Goal: Information Seeking & Learning: Check status

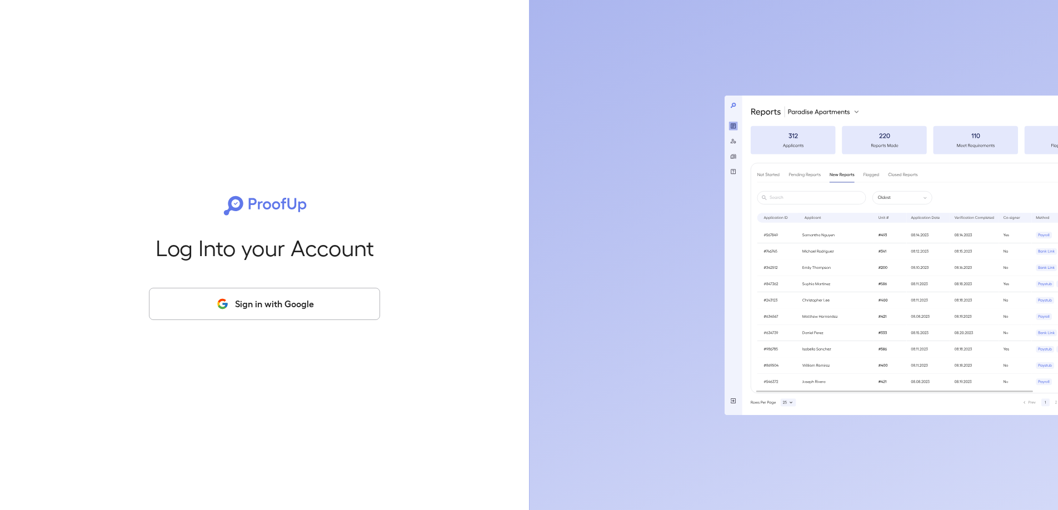
click at [295, 306] on button "Sign in with Google" at bounding box center [264, 304] width 231 height 32
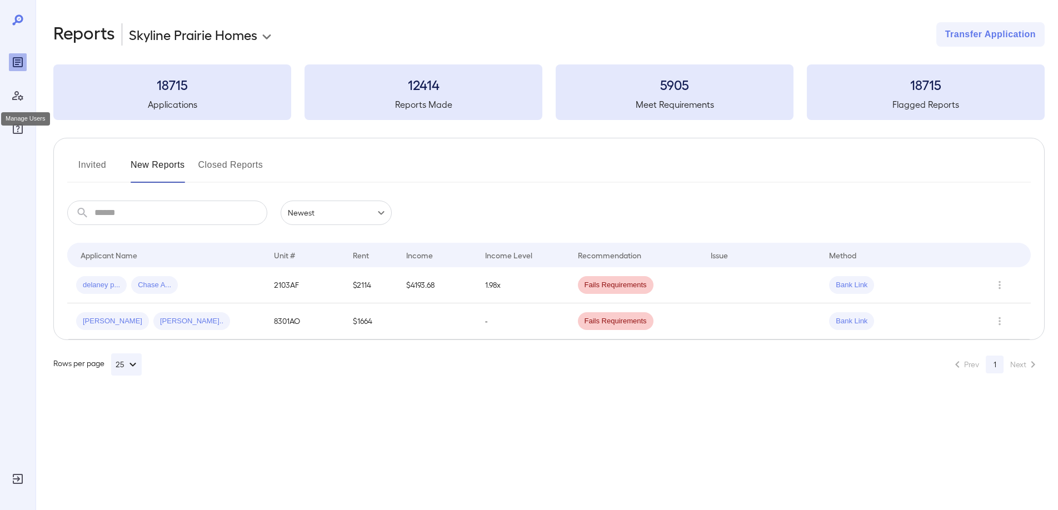
click at [15, 91] on icon "Manage Users" at bounding box center [17, 95] width 13 height 13
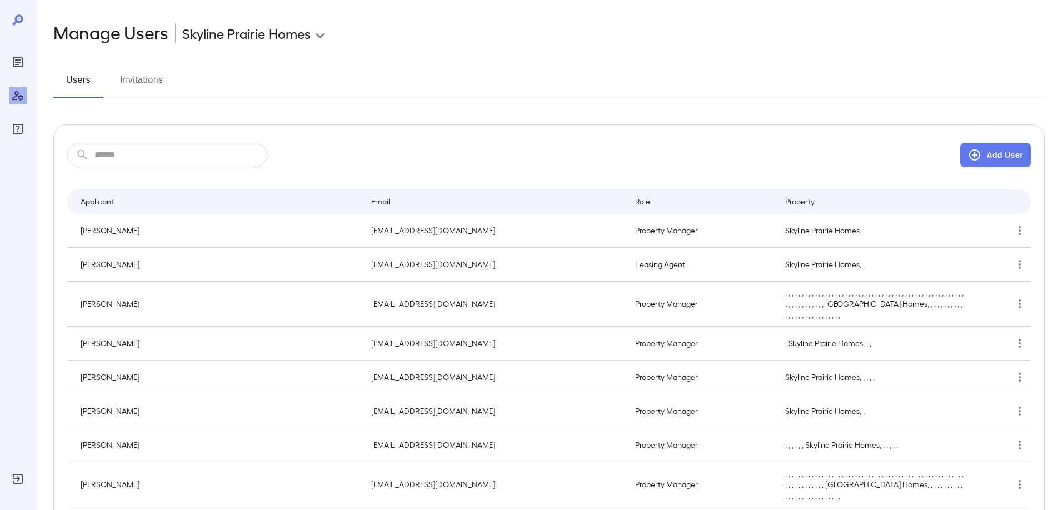
click at [322, 34] on body "**********" at bounding box center [529, 255] width 1058 height 510
click at [322, 33] on div at bounding box center [529, 255] width 1058 height 510
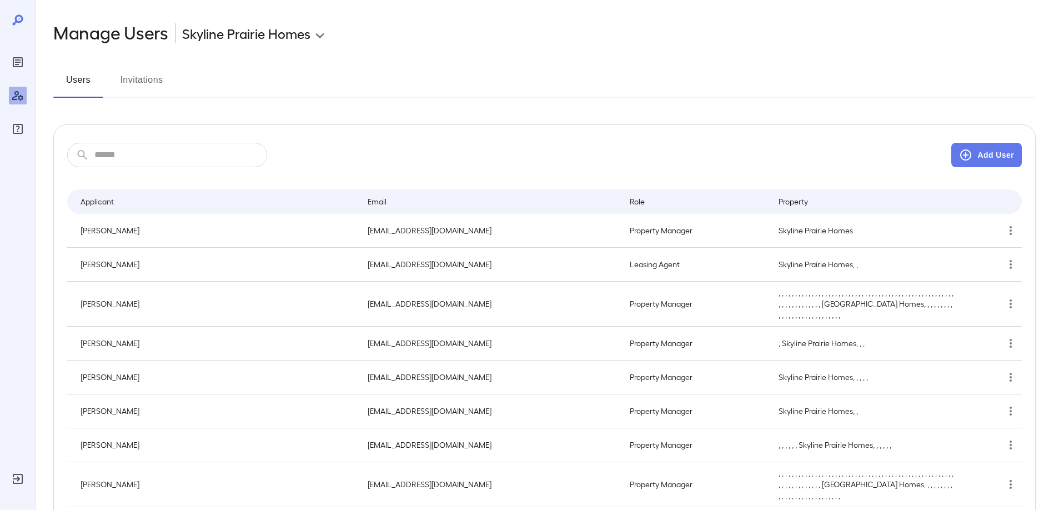
click at [143, 82] on button "Invitations" at bounding box center [142, 84] width 50 height 27
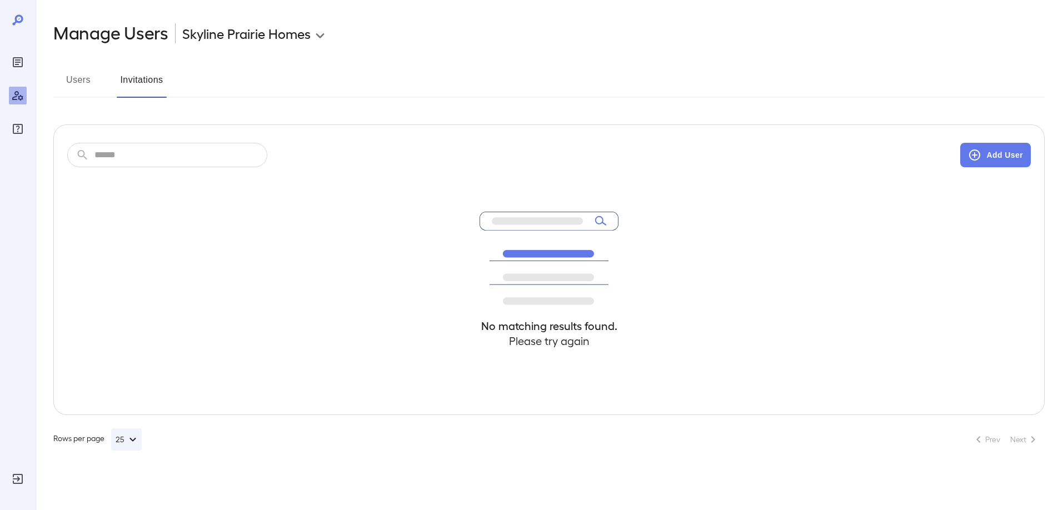
click at [89, 79] on button "Users" at bounding box center [78, 84] width 50 height 27
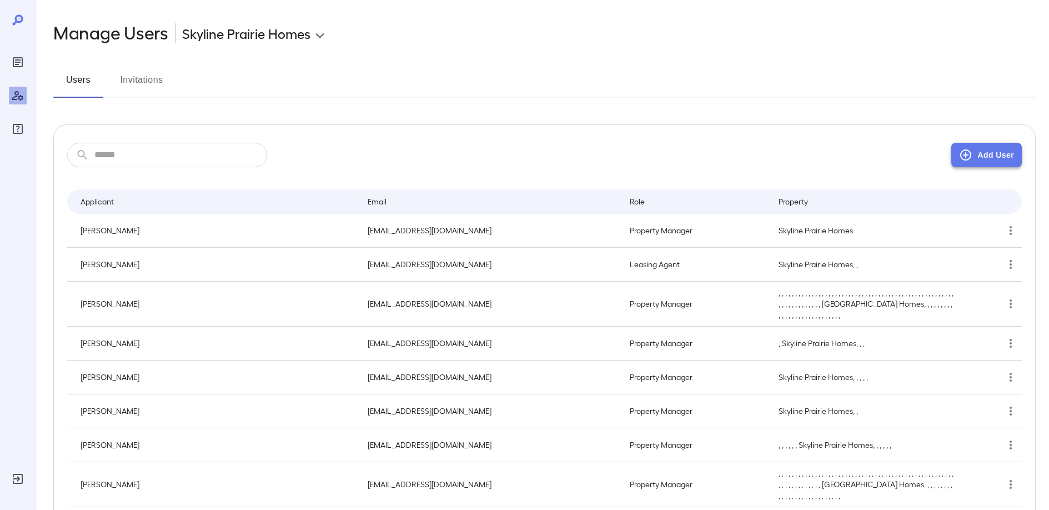
click at [981, 149] on button "Add User" at bounding box center [987, 155] width 71 height 24
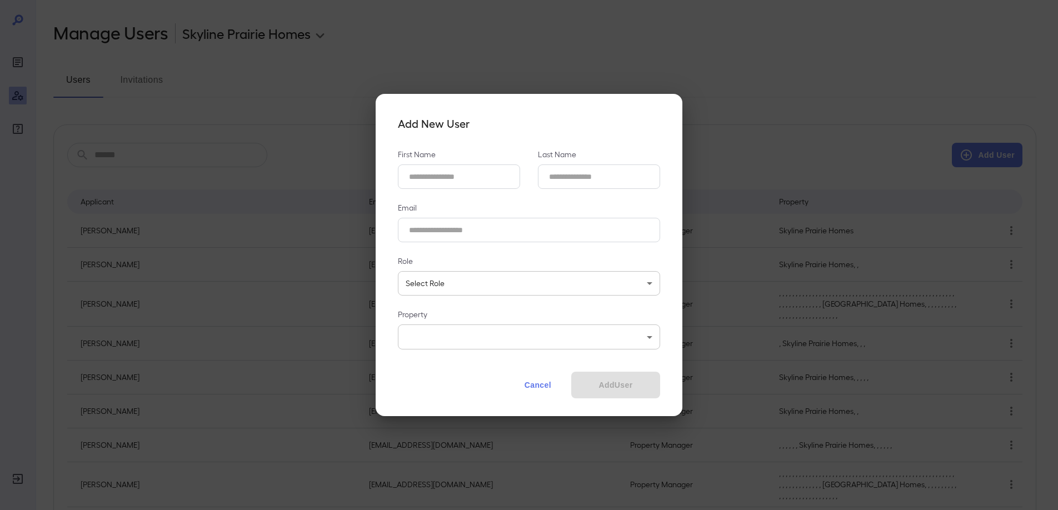
click at [538, 385] on button "Cancel" at bounding box center [537, 385] width 49 height 27
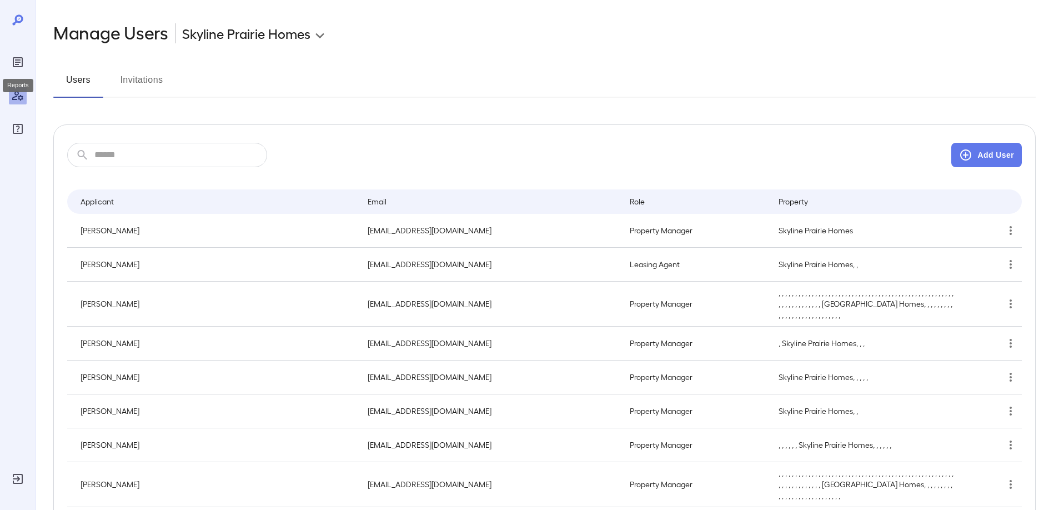
click at [19, 61] on icon "Reports" at bounding box center [17, 62] width 13 height 13
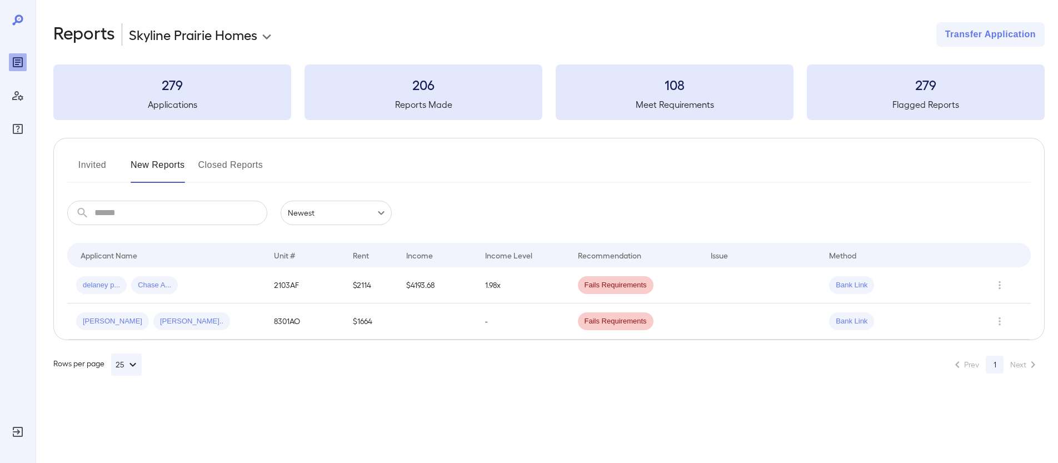
click at [266, 39] on body "**********" at bounding box center [529, 231] width 1058 height 463
click at [202, 100] on div at bounding box center [529, 231] width 1058 height 463
click at [187, 98] on h5 "Applications" at bounding box center [172, 104] width 238 height 13
click at [172, 84] on h3 "279" at bounding box center [172, 85] width 238 height 18
click at [171, 106] on h5 "Applications" at bounding box center [172, 104] width 238 height 13
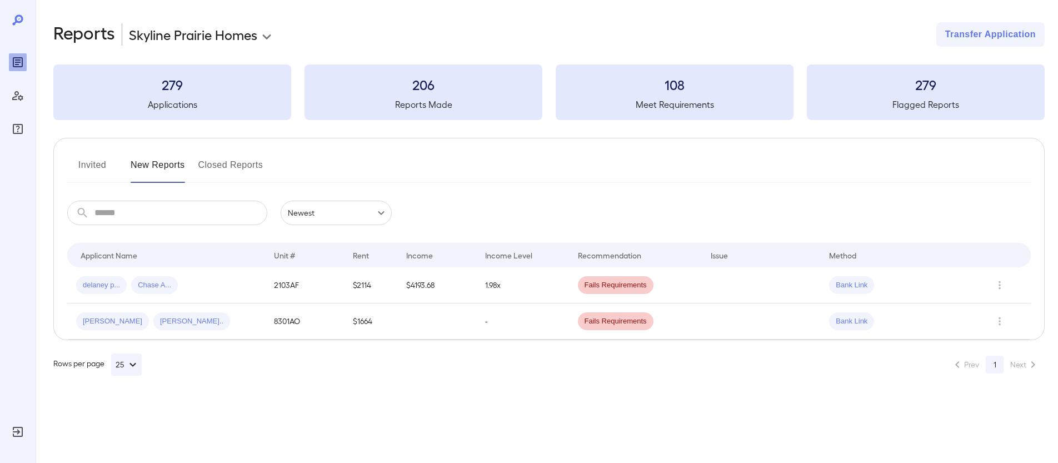
click at [17, 20] on icon at bounding box center [17, 19] width 11 height 11
click at [131, 94] on div "279 Applications" at bounding box center [172, 92] width 238 height 56
click at [253, 166] on button "Closed Reports" at bounding box center [230, 169] width 65 height 27
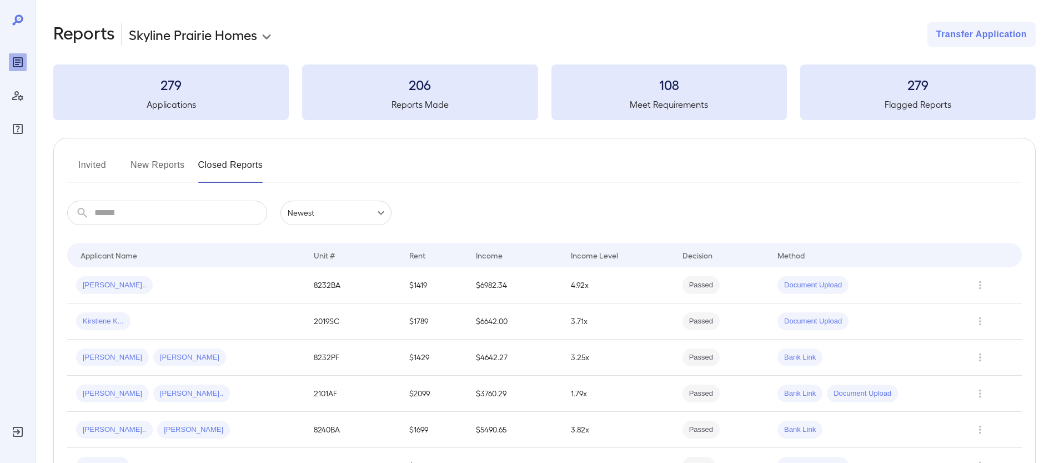
click at [201, 211] on input "text" at bounding box center [180, 213] width 173 height 24
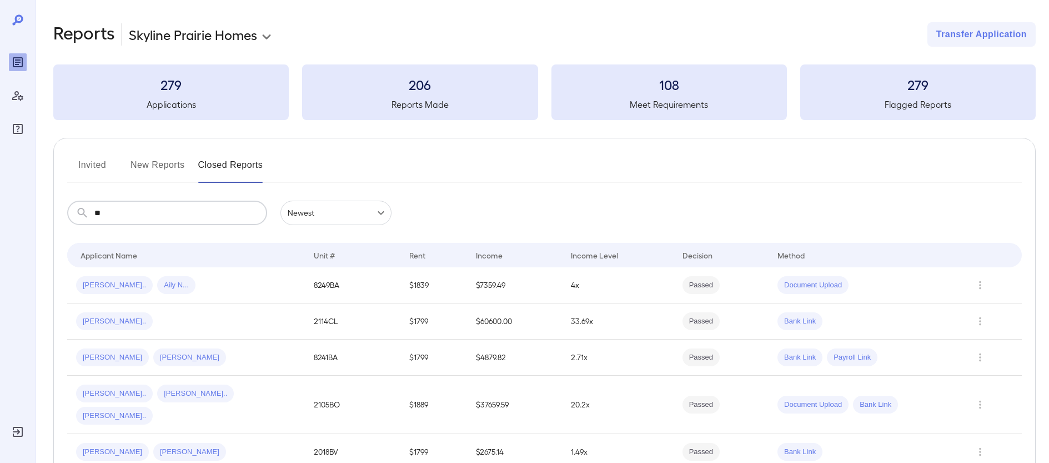
type input "*"
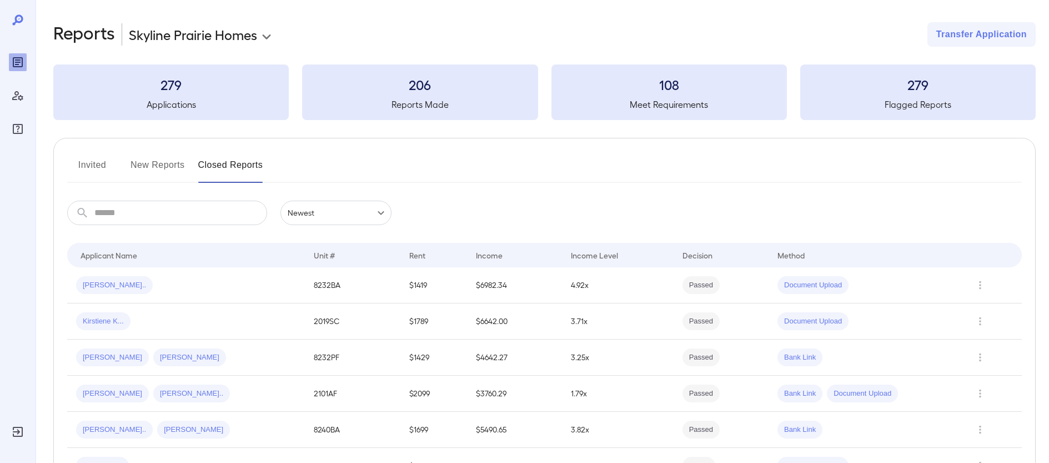
click at [95, 167] on button "Invited" at bounding box center [92, 169] width 50 height 27
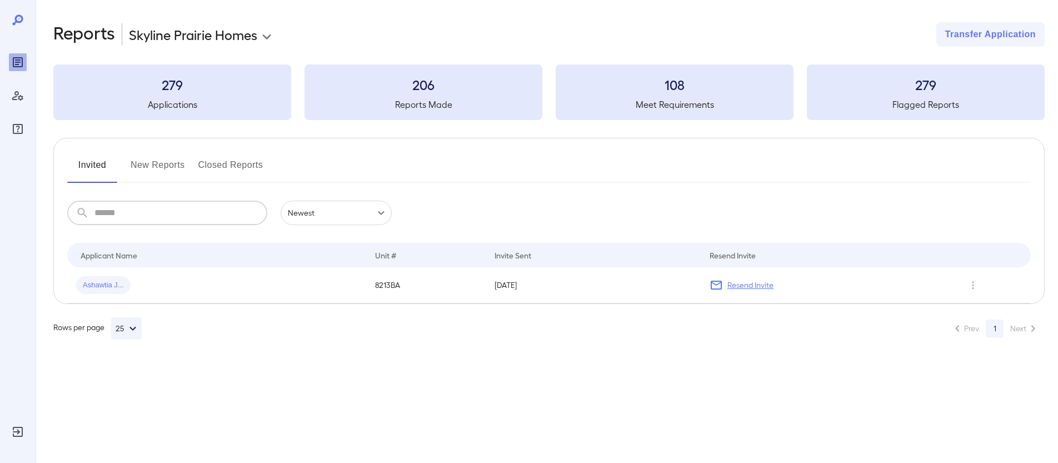
click at [161, 217] on input "text" at bounding box center [180, 213] width 173 height 24
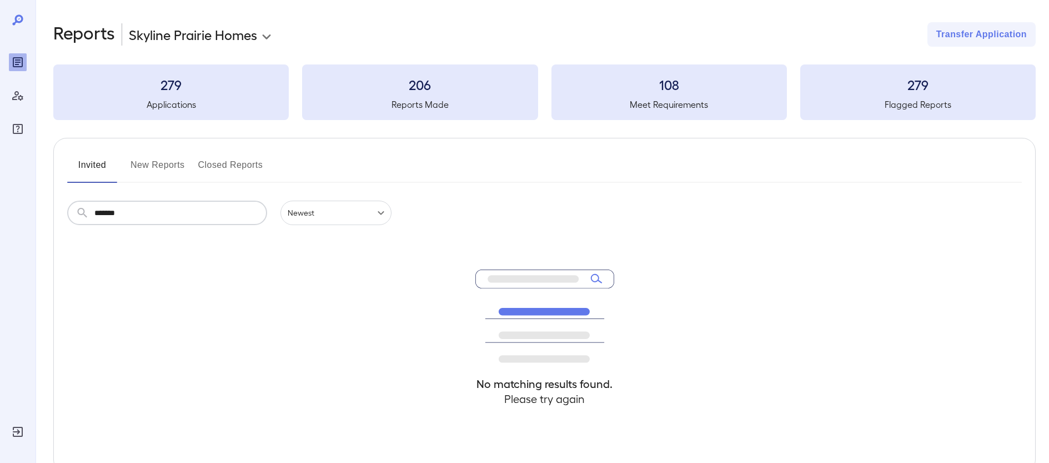
type input "*******"
click at [382, 212] on body "**********" at bounding box center [529, 231] width 1058 height 463
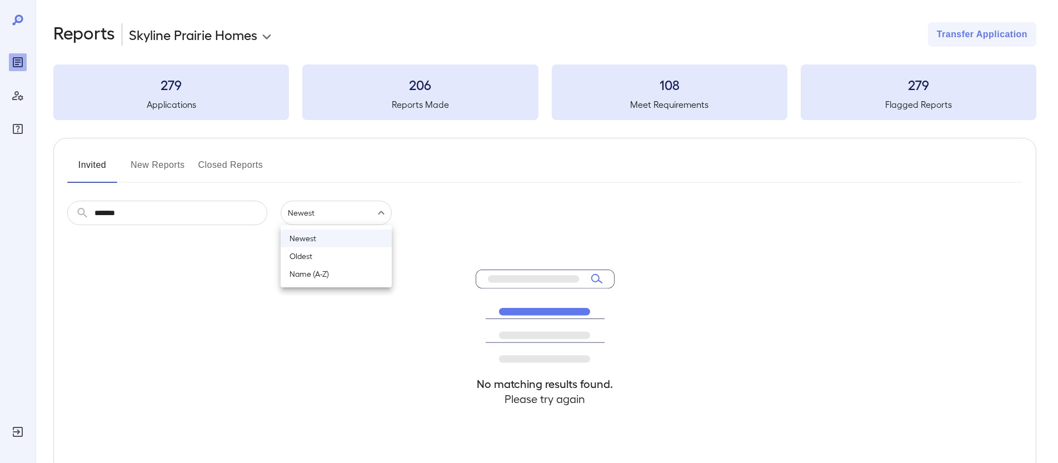
click at [211, 297] on div at bounding box center [529, 231] width 1058 height 463
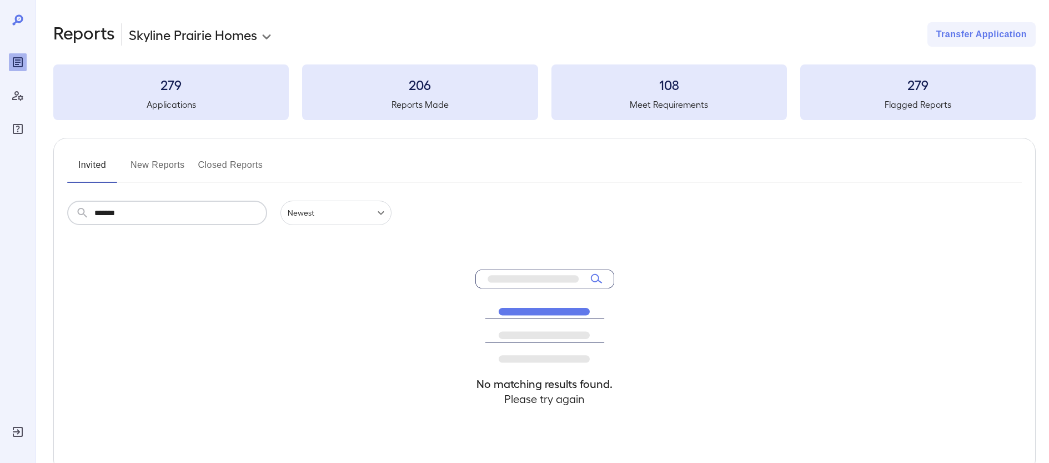
click at [196, 214] on input "*******" at bounding box center [180, 213] width 173 height 24
click at [137, 207] on input "*******" at bounding box center [180, 213] width 173 height 24
click at [136, 206] on input "*******" at bounding box center [180, 213] width 173 height 24
click at [134, 214] on input "*******" at bounding box center [180, 213] width 173 height 24
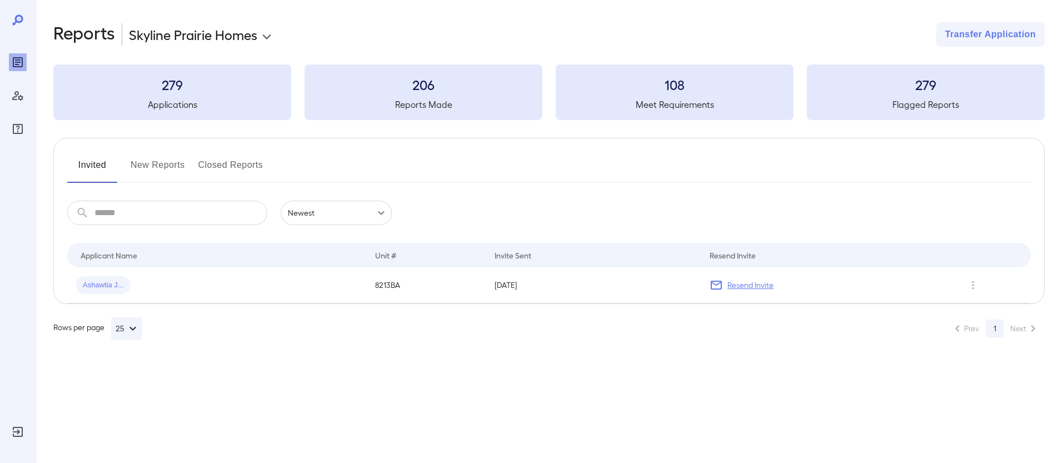
click at [173, 167] on button "New Reports" at bounding box center [158, 169] width 54 height 27
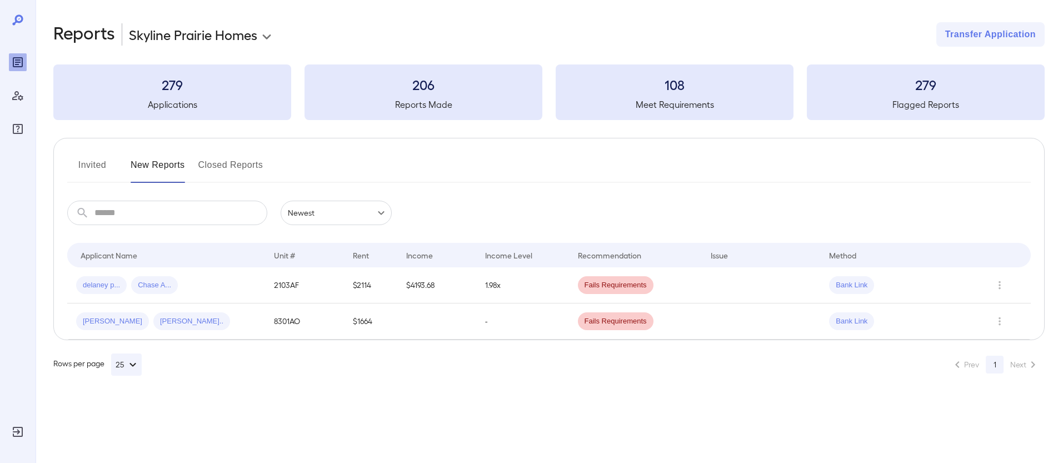
click at [235, 165] on button "Closed Reports" at bounding box center [230, 169] width 65 height 27
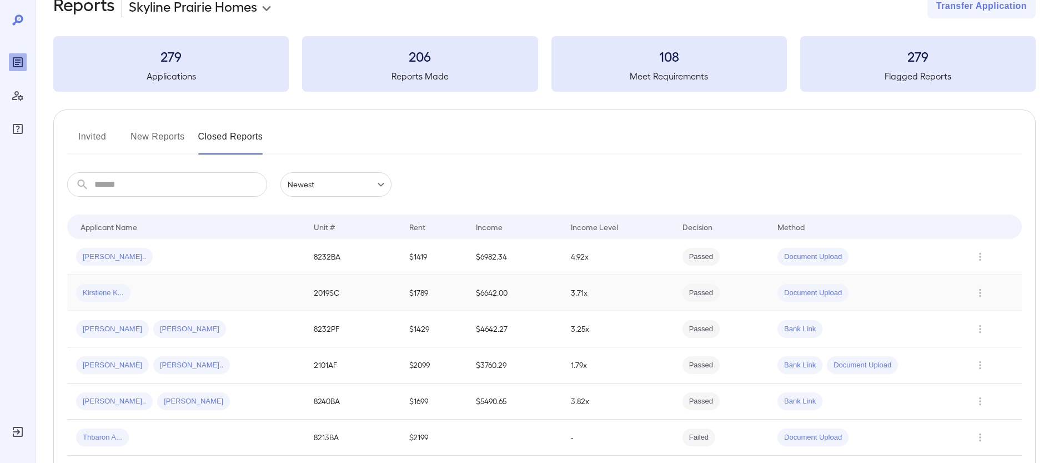
scroll to position [36, 0]
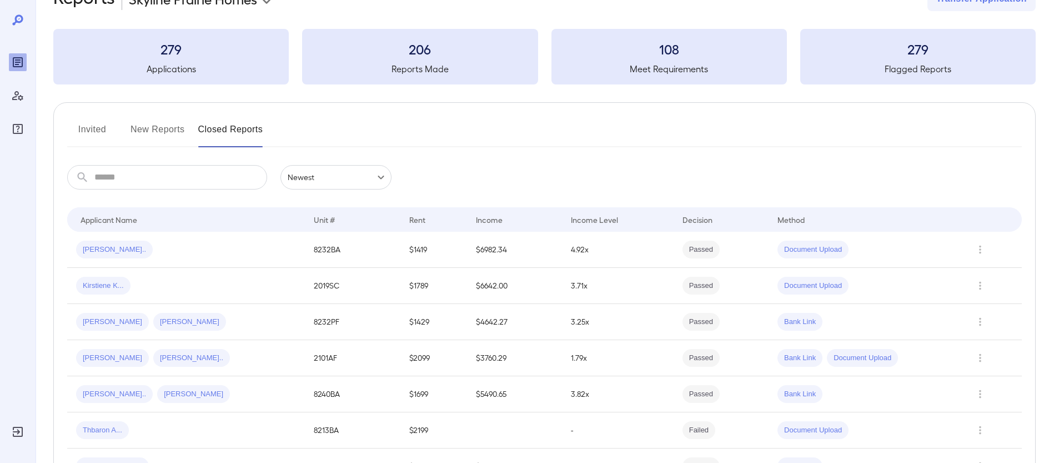
click at [207, 181] on input "text" at bounding box center [180, 177] width 173 height 24
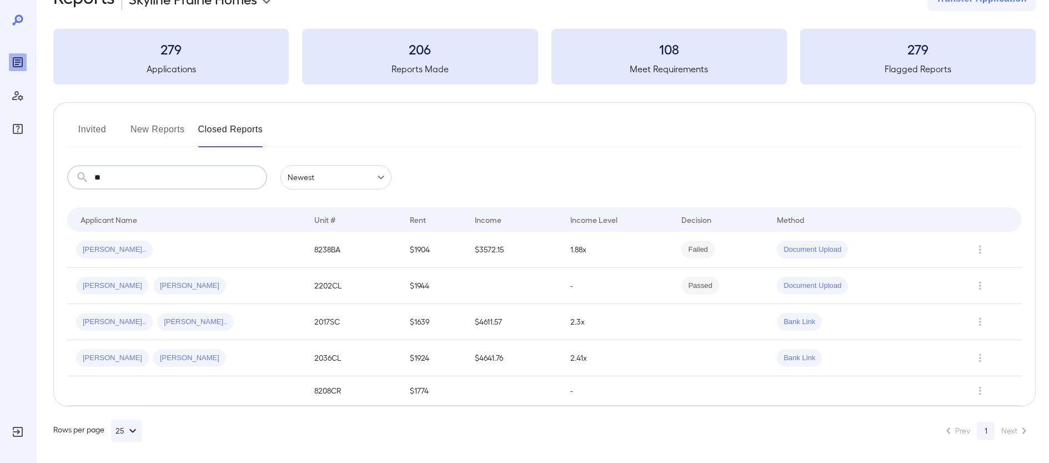
type input "*"
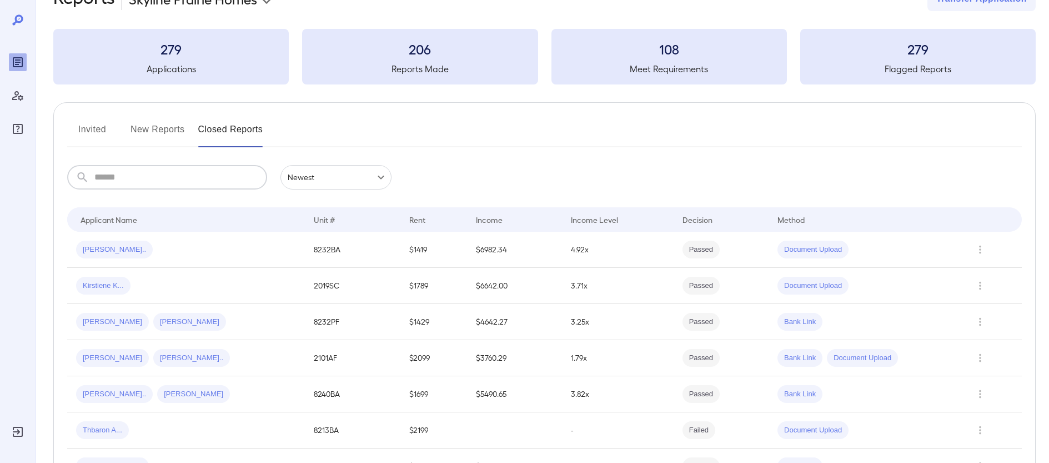
click at [145, 181] on input "text" at bounding box center [180, 177] width 173 height 24
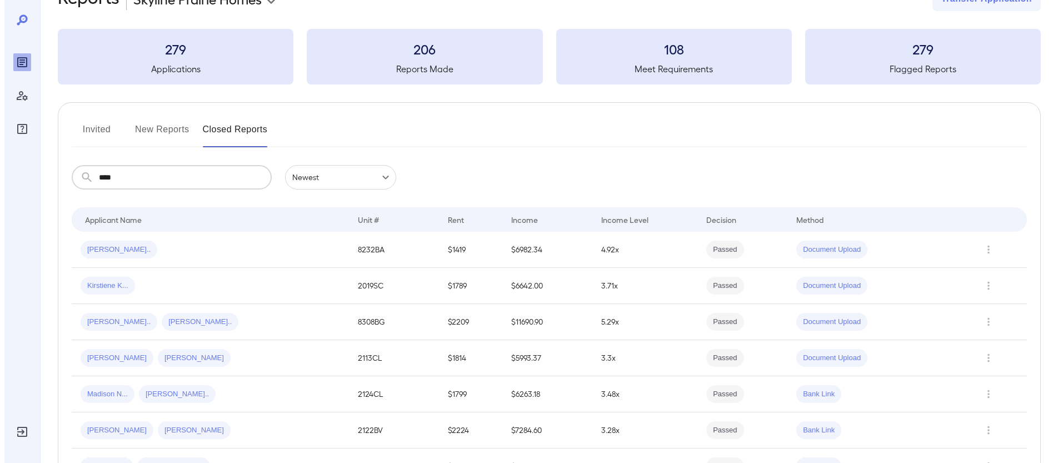
scroll to position [0, 0]
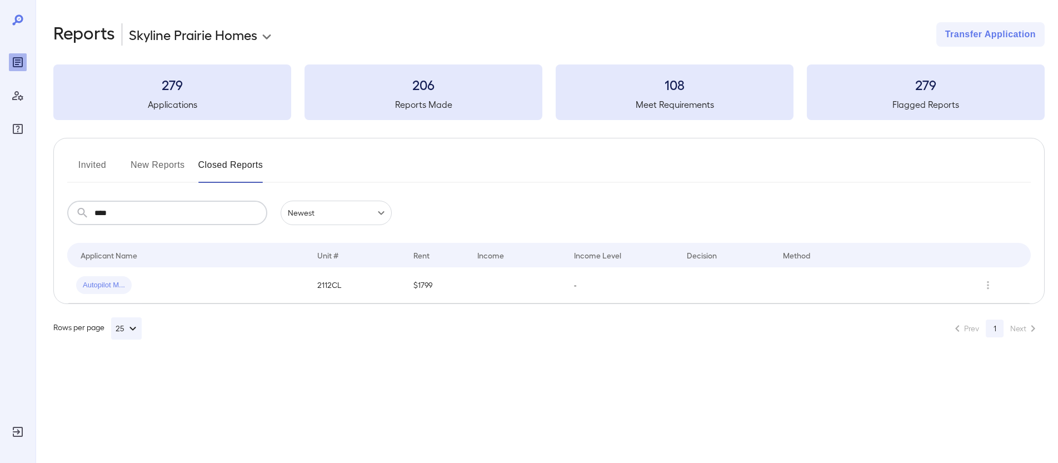
type input "****"
click at [152, 165] on button "New Reports" at bounding box center [158, 169] width 54 height 27
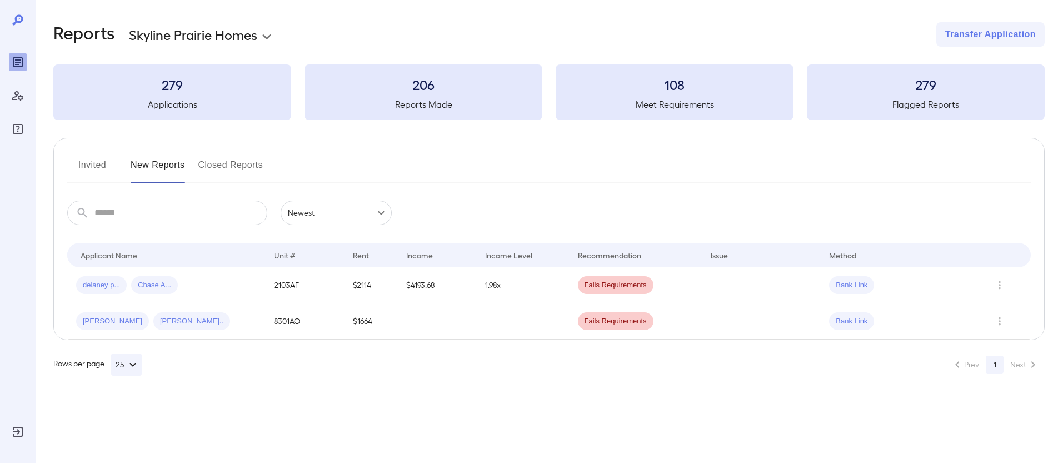
click at [222, 216] on input "text" at bounding box center [180, 213] width 173 height 24
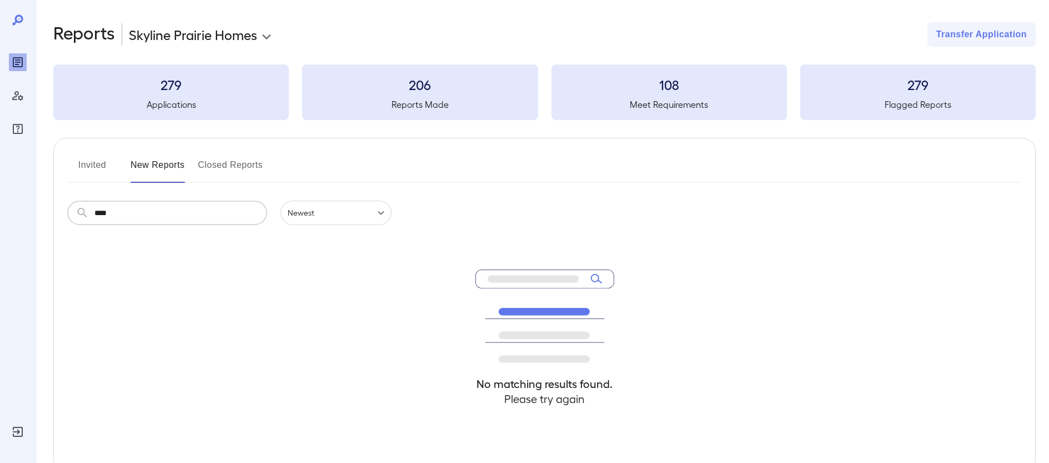
type input "****"
click at [90, 163] on button "Invited" at bounding box center [92, 169] width 50 height 27
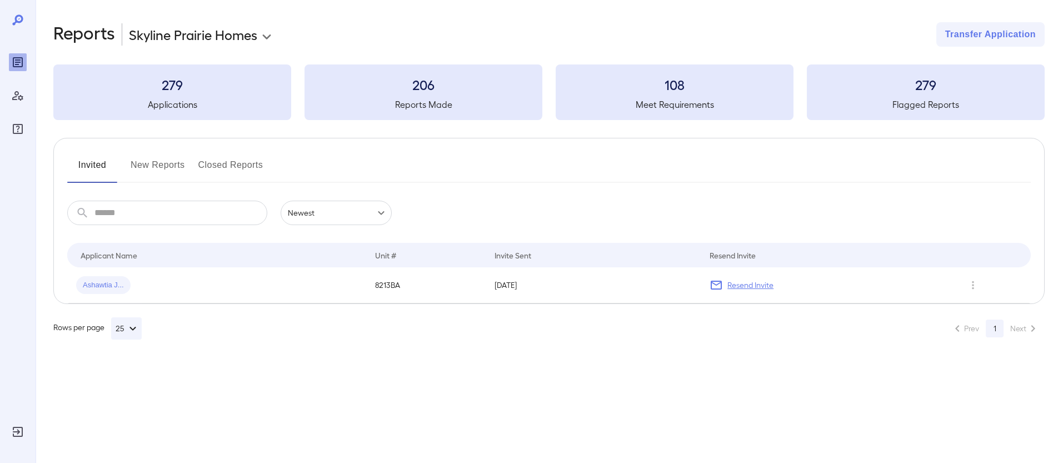
click at [193, 210] on input "text" at bounding box center [180, 213] width 173 height 24
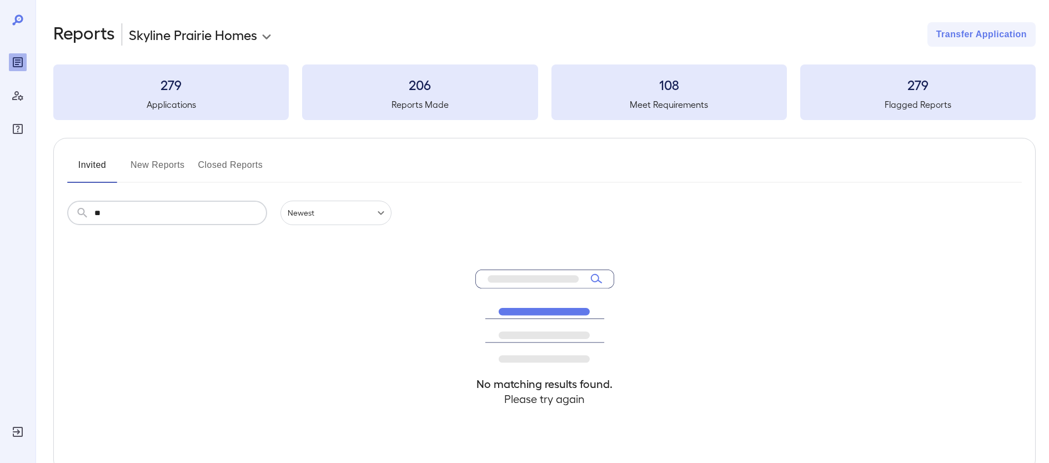
type input "*"
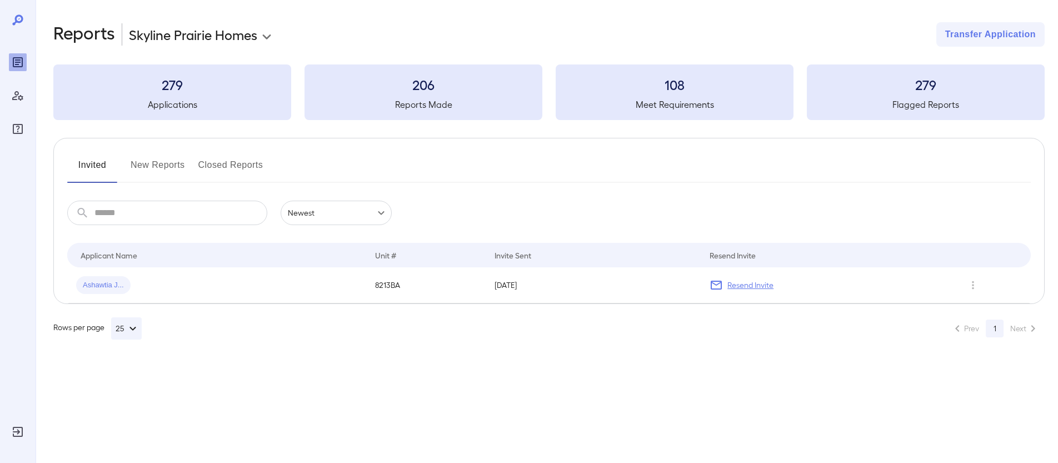
click at [169, 166] on button "New Reports" at bounding box center [158, 169] width 54 height 27
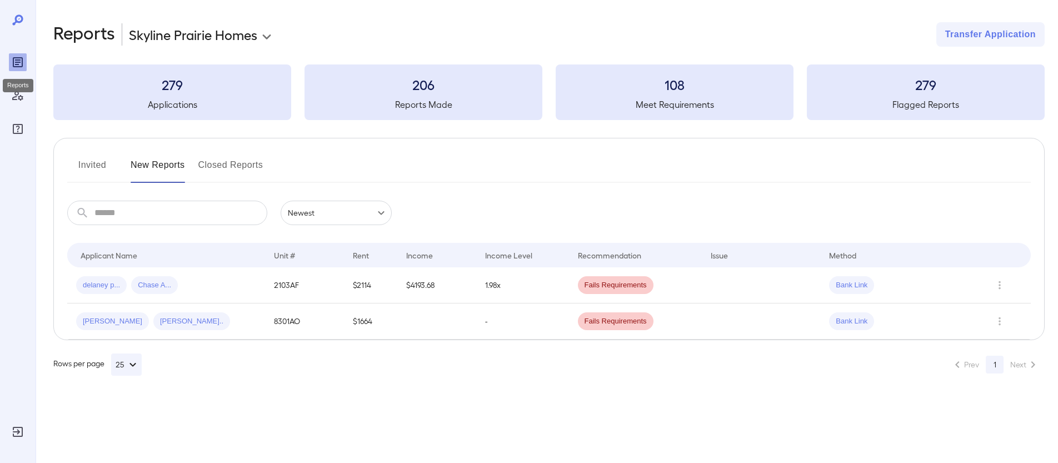
click at [20, 57] on icon "Reports" at bounding box center [18, 62] width 10 height 10
click at [211, 92] on h3 "279" at bounding box center [172, 85] width 238 height 18
drag, startPoint x: 172, startPoint y: 85, endPoint x: 189, endPoint y: 87, distance: 17.4
click at [172, 85] on h3 "279" at bounding box center [172, 85] width 238 height 18
click at [228, 93] on h3 "279" at bounding box center [172, 85] width 238 height 18
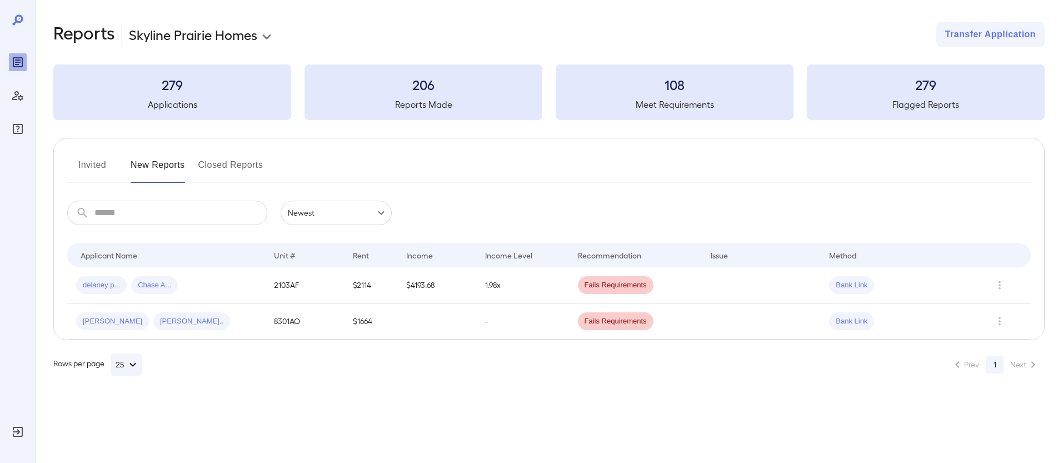
click at [200, 108] on h5 "Applications" at bounding box center [172, 104] width 238 height 13
click at [174, 95] on div "279 Applications" at bounding box center [172, 92] width 238 height 56
click at [196, 98] on h5 "Applications" at bounding box center [172, 104] width 238 height 13
click at [102, 166] on button "Invited" at bounding box center [92, 169] width 50 height 27
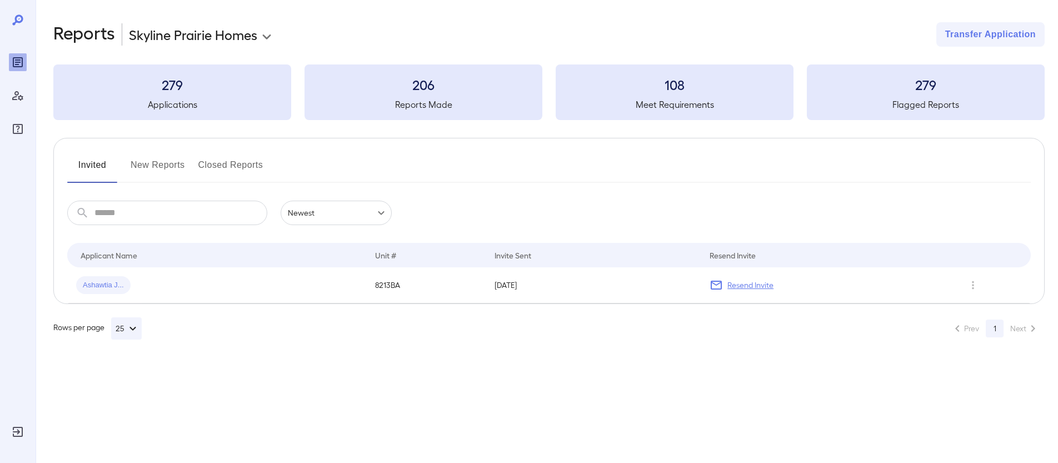
drag, startPoint x: 156, startPoint y: 163, endPoint x: 172, endPoint y: 104, distance: 60.5
click at [156, 163] on button "New Reports" at bounding box center [158, 169] width 54 height 27
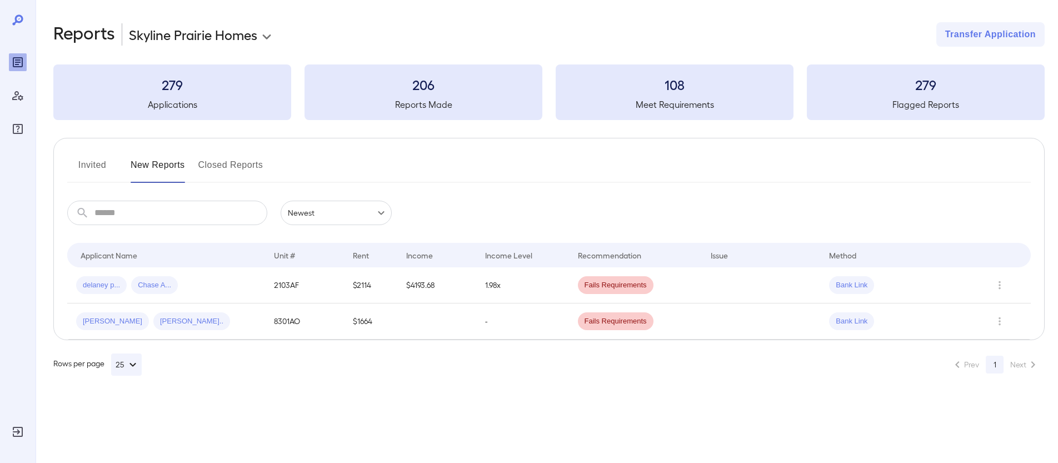
click at [187, 93] on h3 "279" at bounding box center [172, 85] width 238 height 18
click at [176, 78] on h3 "279" at bounding box center [172, 85] width 238 height 18
click at [18, 58] on icon "Reports" at bounding box center [18, 62] width 10 height 10
click at [426, 104] on h5 "Reports Made" at bounding box center [423, 104] width 238 height 13
click at [427, 87] on h3 "206" at bounding box center [423, 85] width 238 height 18
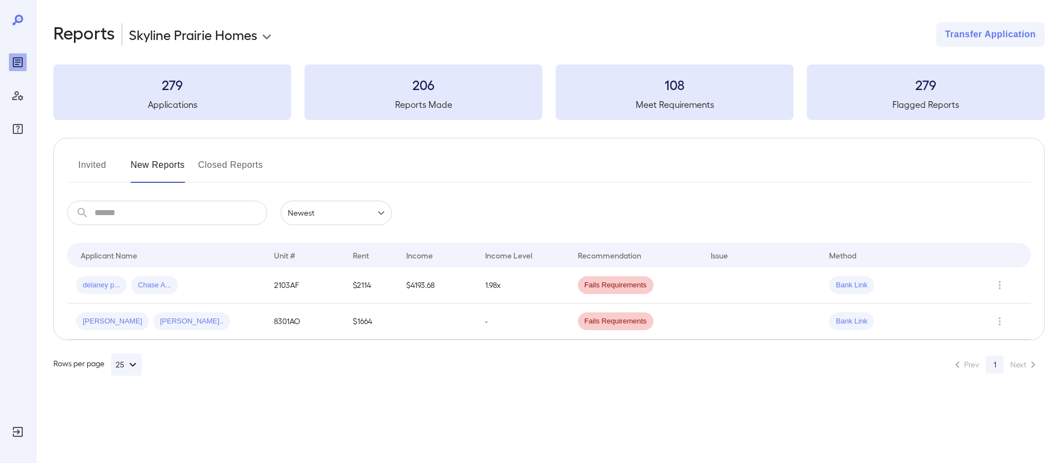
click at [264, 34] on body "**********" at bounding box center [529, 231] width 1058 height 463
click at [226, 61] on li "Skyline Prairie Homes" at bounding box center [204, 60] width 152 height 18
click at [19, 18] on icon at bounding box center [17, 19] width 13 height 13
click at [19, 19] on icon at bounding box center [17, 19] width 13 height 13
